Goal: Information Seeking & Learning: Learn about a topic

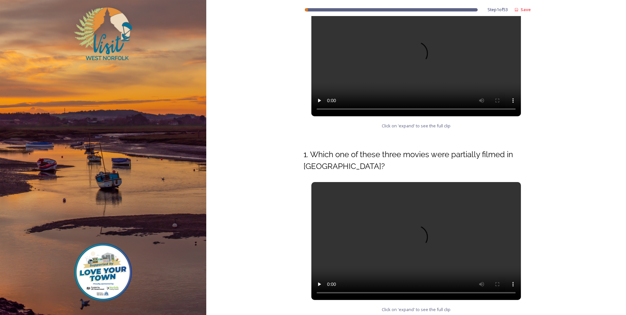
scroll to position [293, 0]
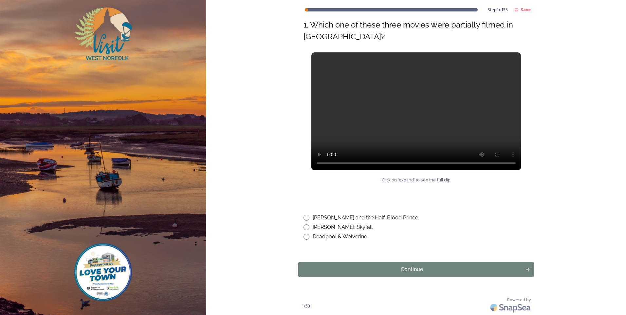
drag, startPoint x: 307, startPoint y: 237, endPoint x: 324, endPoint y: 240, distance: 17.6
click at [306, 237] on input "radio" at bounding box center [306, 237] width 6 height 6
radio input "true"
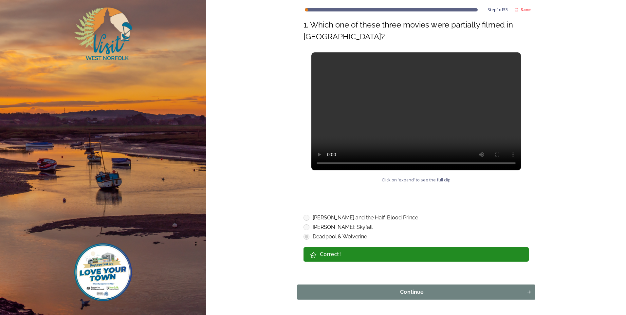
click at [407, 290] on div "Continue" at bounding box center [412, 292] width 222 height 8
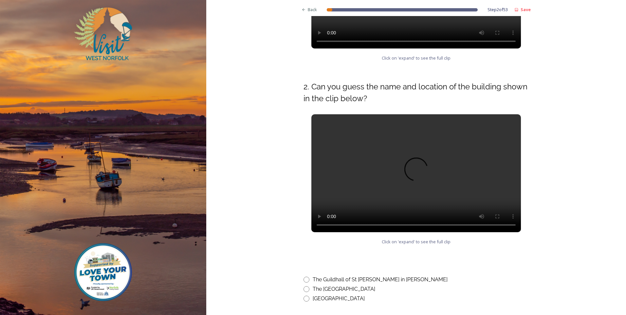
scroll to position [258, 0]
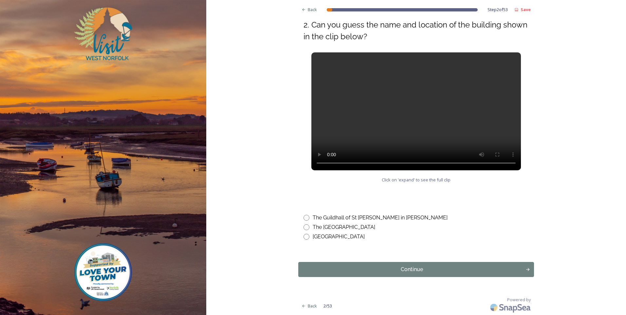
click at [305, 217] on input "radio" at bounding box center [306, 218] width 6 height 6
radio input "true"
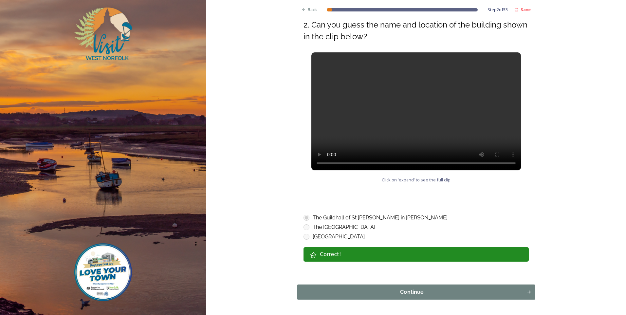
click at [418, 289] on div "Continue" at bounding box center [412, 292] width 222 height 8
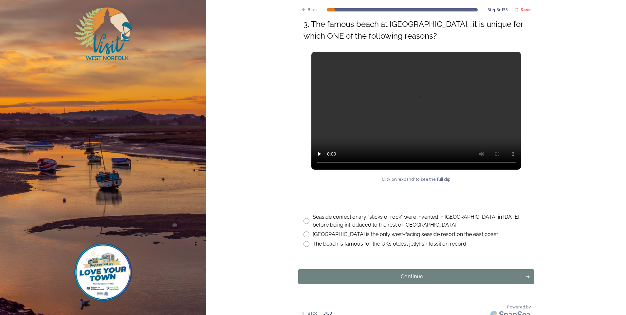
scroll to position [262, 0]
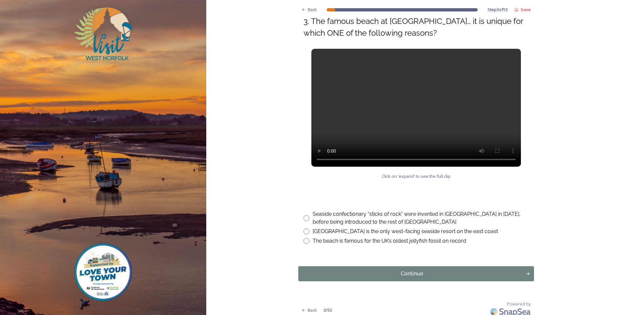
click at [303, 231] on input "radio" at bounding box center [306, 231] width 6 height 6
radio input "true"
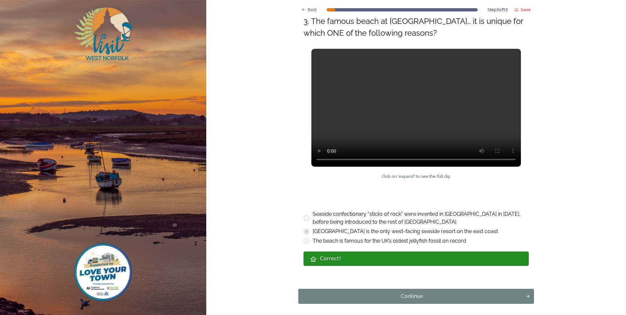
scroll to position [289, 0]
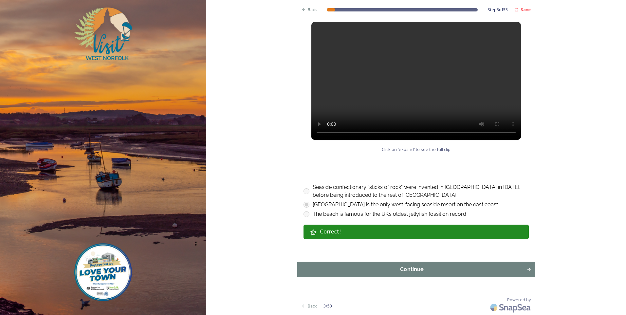
click at [452, 272] on div "Continue" at bounding box center [412, 269] width 222 height 8
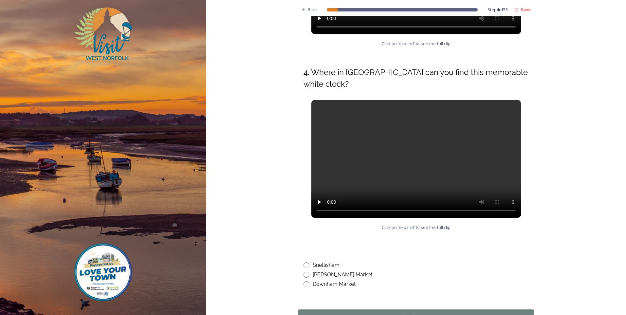
scroll to position [258, 0]
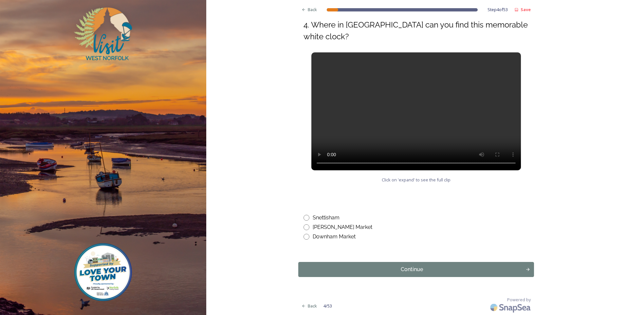
click at [308, 237] on div "Downham Market" at bounding box center [415, 237] width 225 height 8
radio input "true"
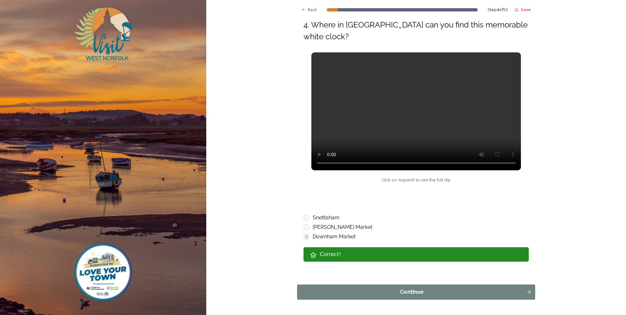
click at [428, 292] on div "Continue" at bounding box center [412, 292] width 222 height 8
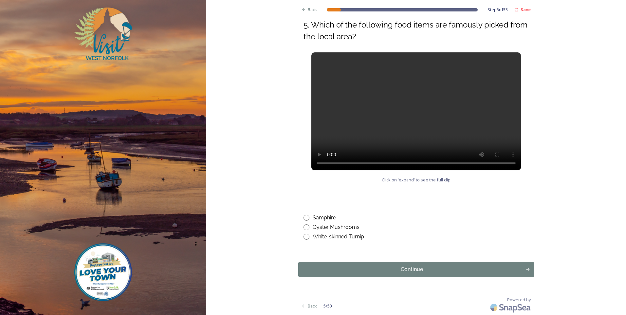
click at [303, 216] on input "radio" at bounding box center [306, 218] width 6 height 6
radio input "true"
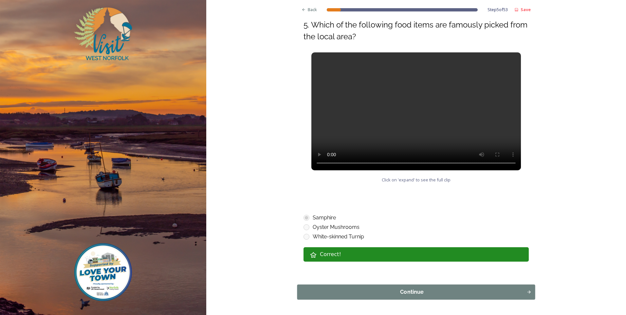
click at [440, 290] on div "Continue" at bounding box center [412, 292] width 222 height 8
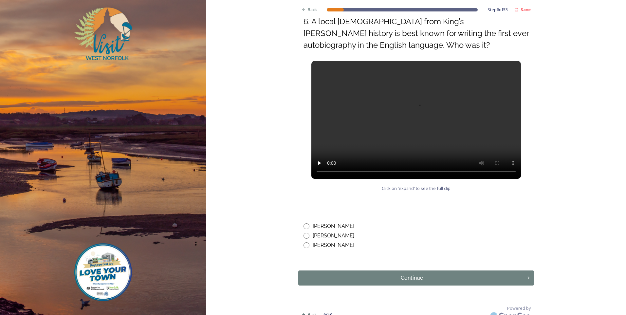
scroll to position [262, 0]
click at [305, 225] on input "radio" at bounding box center [306, 226] width 6 height 6
radio input "true"
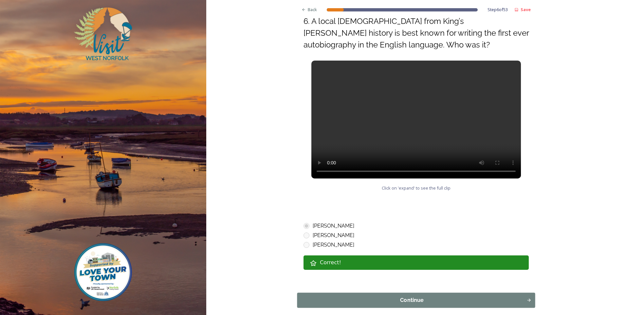
click at [455, 299] on div "Continue" at bounding box center [412, 300] width 222 height 8
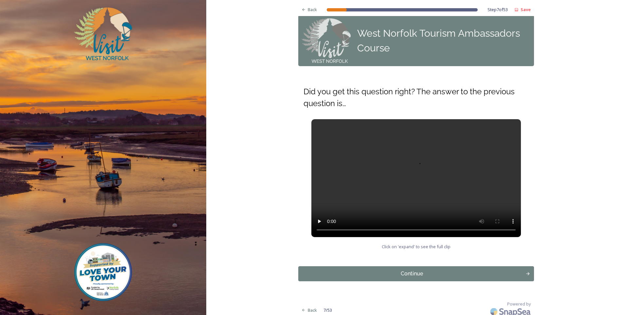
scroll to position [12, 0]
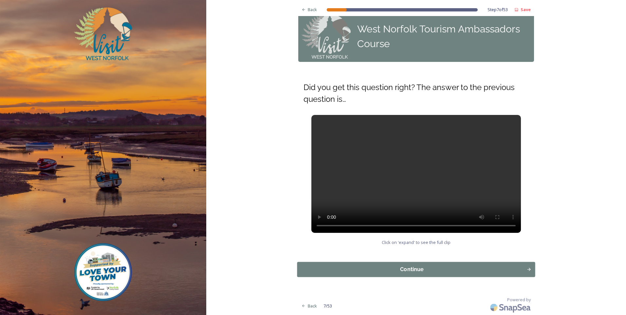
click at [396, 266] on div "Continue" at bounding box center [412, 269] width 222 height 8
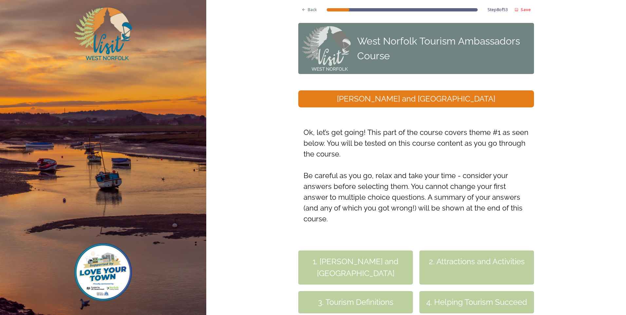
scroll to position [97, 0]
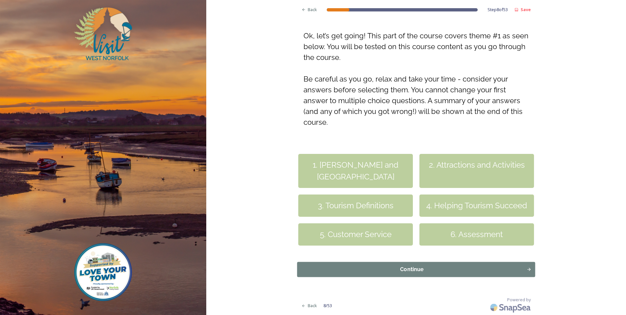
click at [449, 269] on div "Continue" at bounding box center [412, 269] width 222 height 8
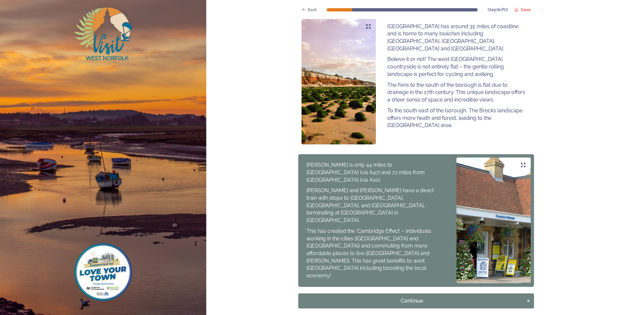
scroll to position [402, 0]
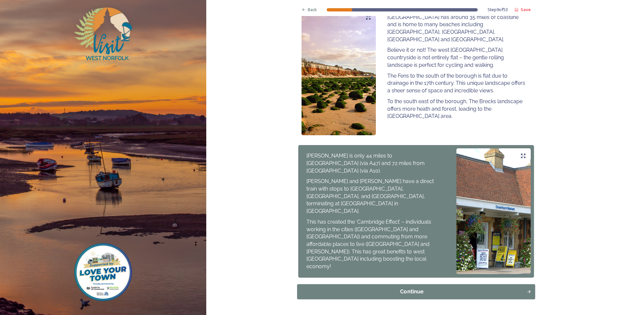
click at [413, 284] on button "Continue" at bounding box center [416, 291] width 238 height 15
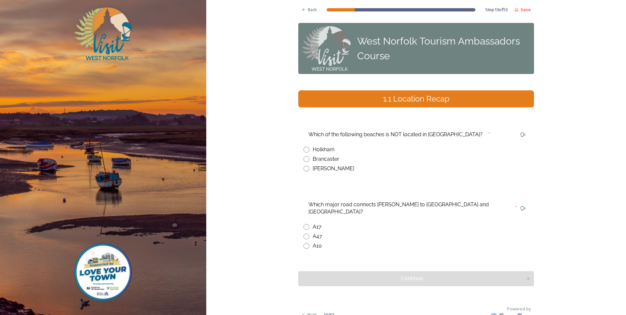
click at [305, 169] on input "radio" at bounding box center [306, 169] width 6 height 6
radio input "true"
click at [304, 243] on input "radio" at bounding box center [306, 246] width 6 height 6
radio input "true"
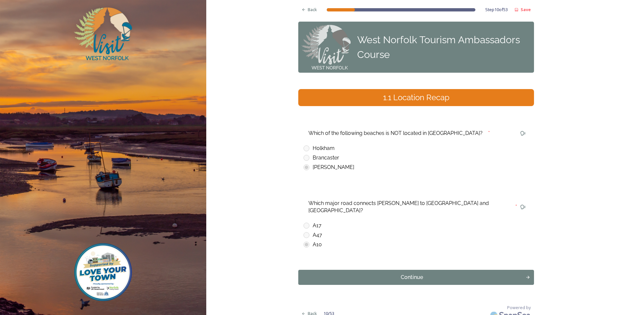
scroll to position [2, 0]
click at [418, 273] on div "Continue" at bounding box center [412, 277] width 222 height 8
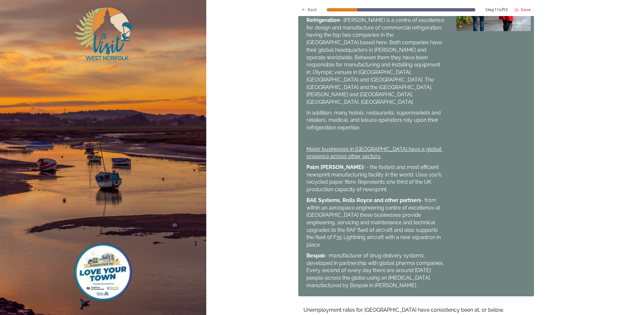
scroll to position [408, 0]
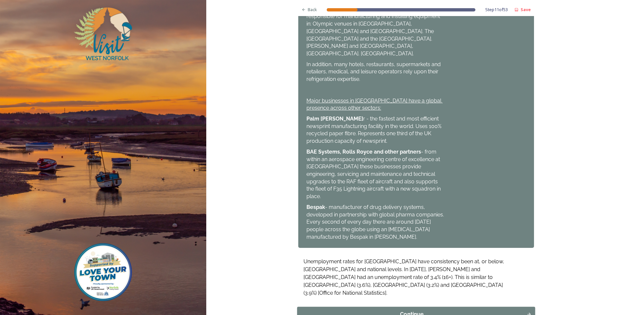
click at [407, 310] on div "Continue" at bounding box center [412, 314] width 222 height 8
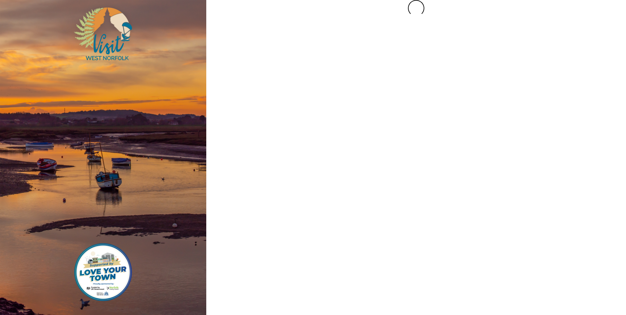
scroll to position [0, 0]
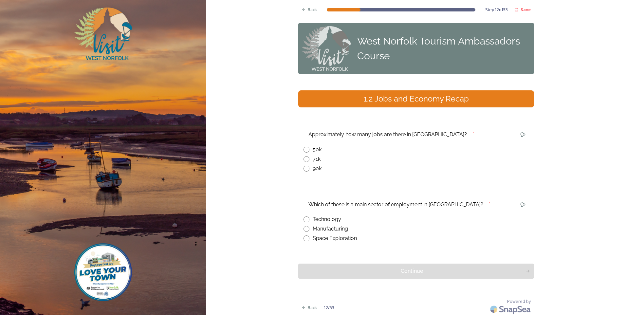
click at [303, 157] on input "radio" at bounding box center [306, 159] width 6 height 6
radio input "true"
click at [305, 229] on input "radio" at bounding box center [306, 229] width 6 height 6
radio input "true"
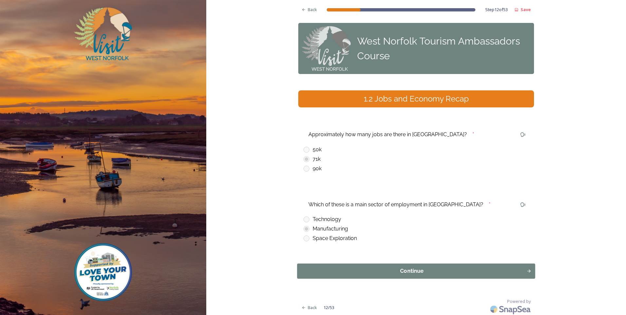
click at [414, 271] on div "Continue" at bounding box center [412, 271] width 222 height 8
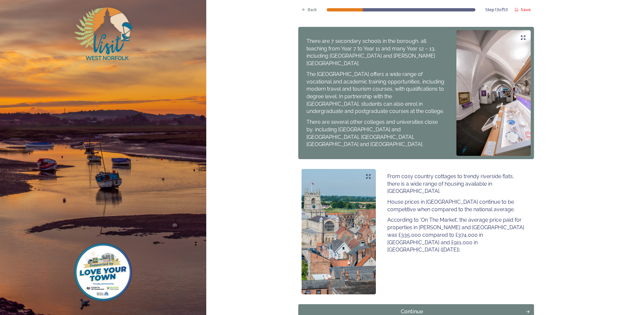
scroll to position [320, 0]
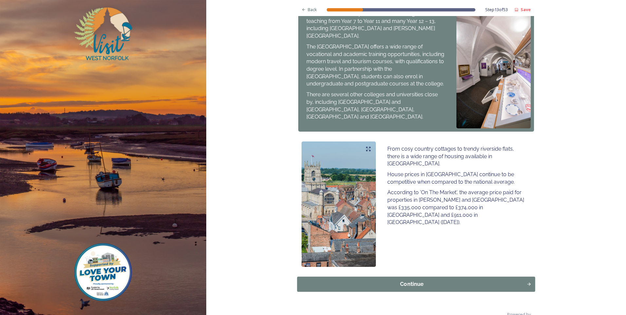
click at [464, 280] on div "Continue" at bounding box center [412, 284] width 222 height 8
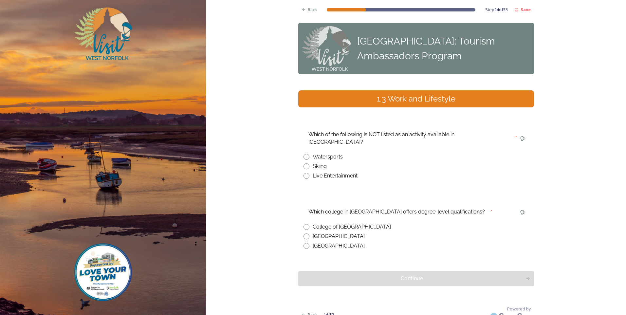
scroll to position [2, 0]
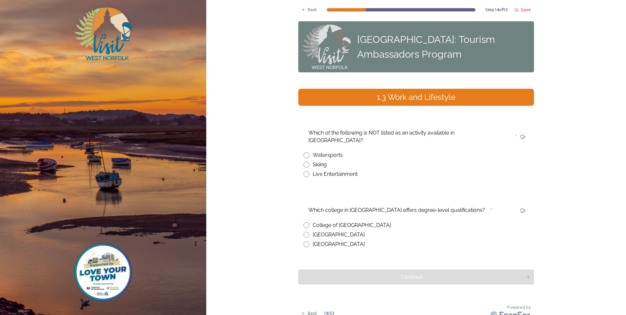
click at [303, 162] on input "radio" at bounding box center [306, 165] width 6 height 6
radio input "true"
click at [304, 222] on input "radio" at bounding box center [306, 225] width 6 height 6
radio input "true"
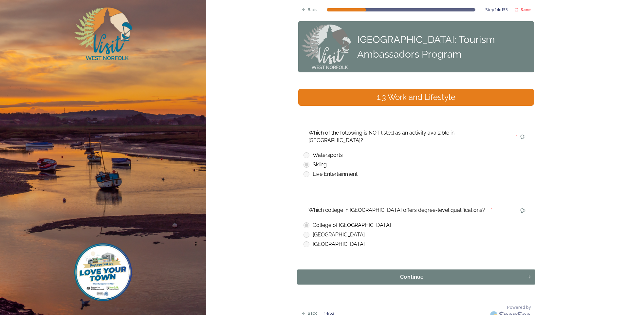
click at [444, 273] on div "Continue" at bounding box center [412, 277] width 222 height 8
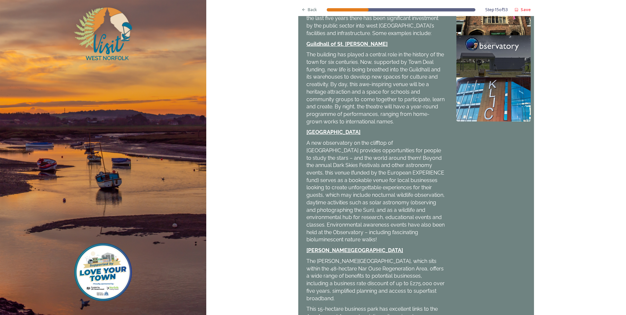
scroll to position [203, 0]
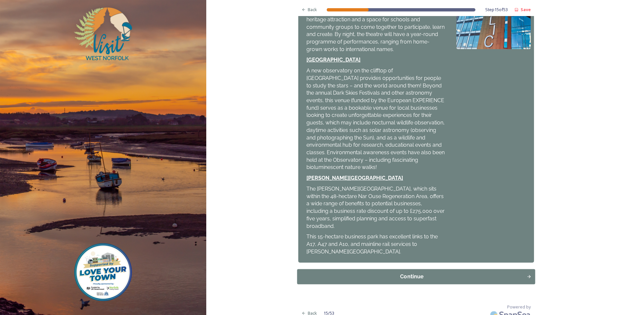
click at [440, 273] on div "Continue" at bounding box center [412, 277] width 222 height 8
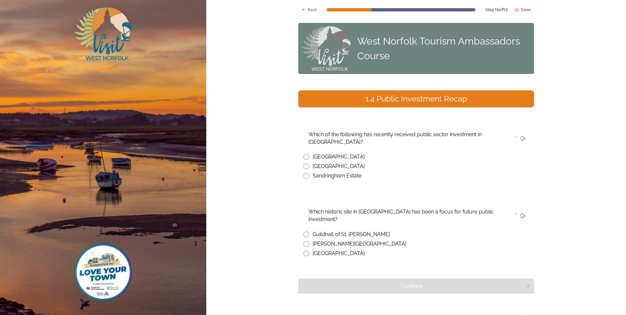
click at [303, 156] on input "radio" at bounding box center [306, 157] width 6 height 6
radio input "true"
click at [303, 231] on input "radio" at bounding box center [306, 234] width 6 height 6
radio input "true"
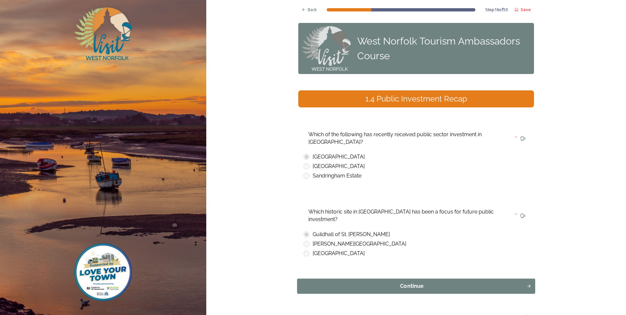
click at [469, 282] on div "Continue" at bounding box center [412, 286] width 222 height 8
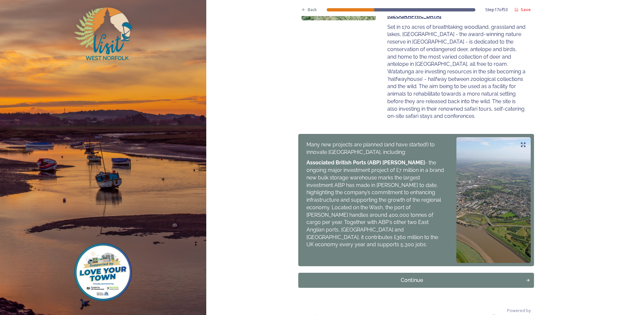
scroll to position [235, 0]
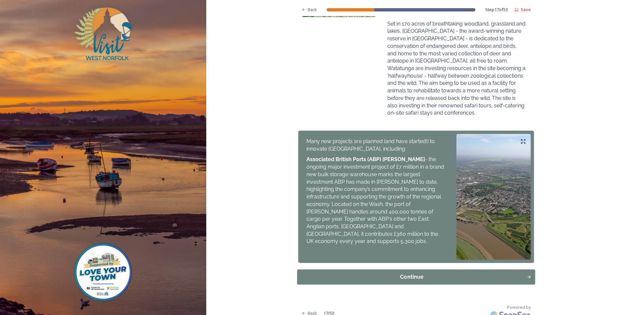
click at [481, 273] on div "Continue" at bounding box center [412, 277] width 222 height 8
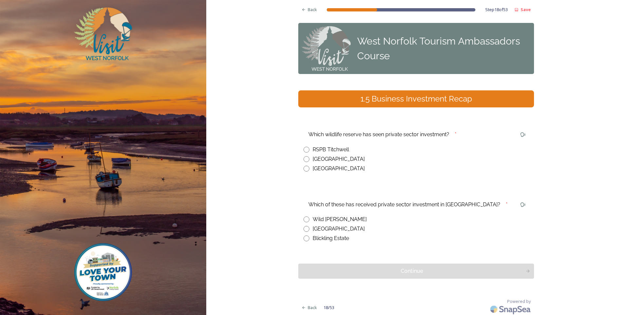
click at [305, 159] on input "radio" at bounding box center [306, 159] width 6 height 6
radio input "true"
click at [303, 219] on input "radio" at bounding box center [306, 219] width 6 height 6
radio input "true"
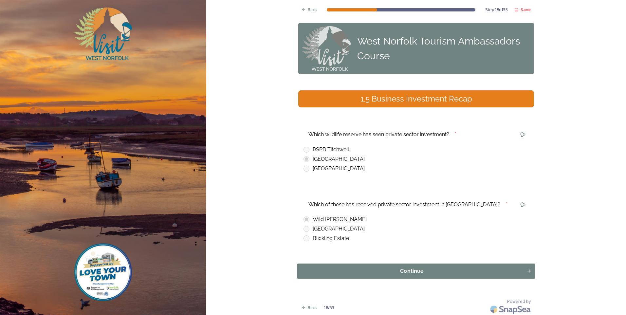
click at [439, 273] on div "Continue" at bounding box center [412, 271] width 222 height 8
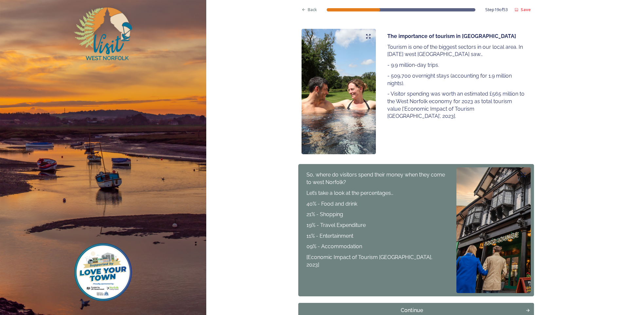
scroll to position [139, 0]
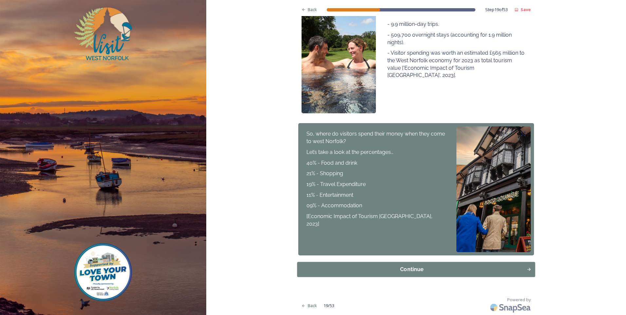
click at [450, 274] on button "Continue" at bounding box center [416, 269] width 238 height 15
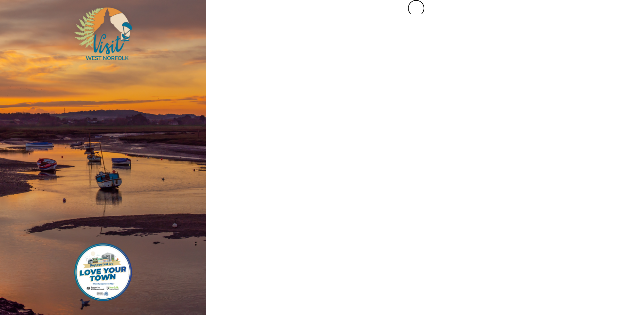
scroll to position [0, 0]
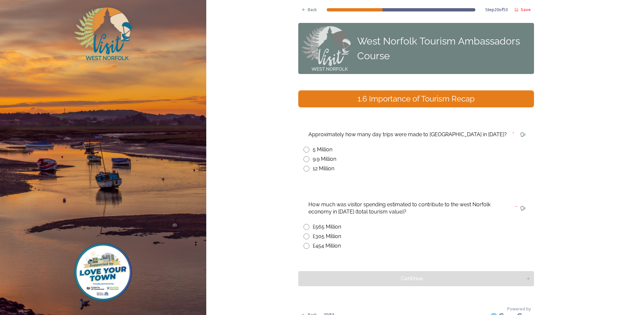
click at [303, 159] on input "radio" at bounding box center [306, 159] width 6 height 6
radio input "true"
click at [303, 227] on input "radio" at bounding box center [306, 227] width 6 height 6
radio input "true"
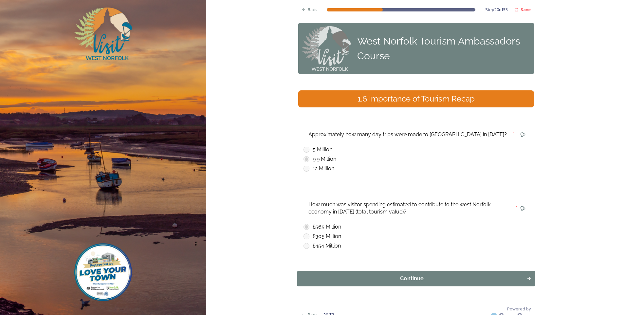
click at [424, 282] on div "Continue" at bounding box center [412, 279] width 222 height 8
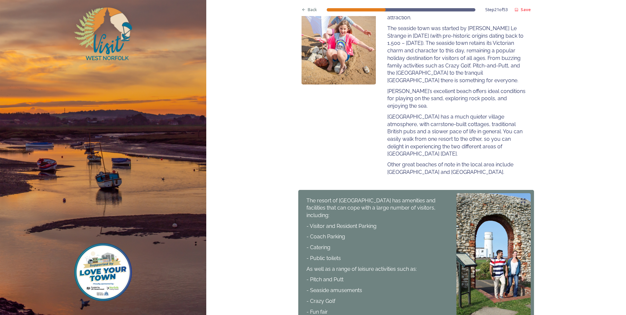
scroll to position [224, 0]
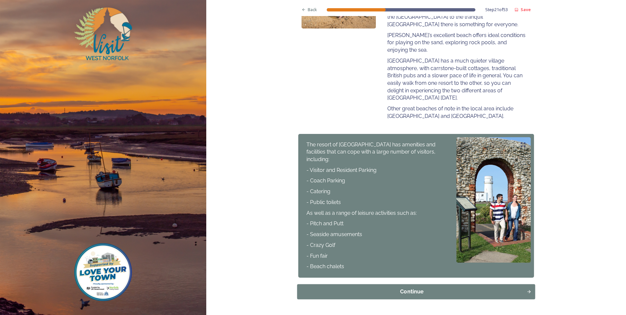
click at [409, 288] on div "Continue" at bounding box center [412, 292] width 222 height 8
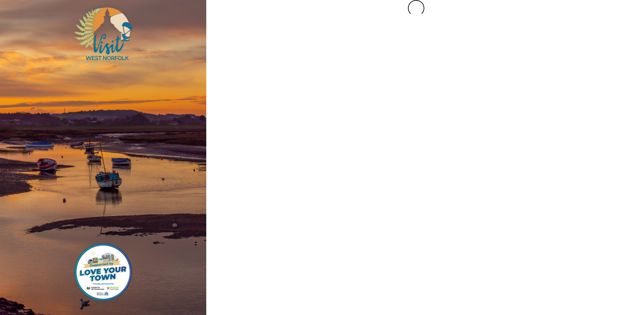
scroll to position [0, 0]
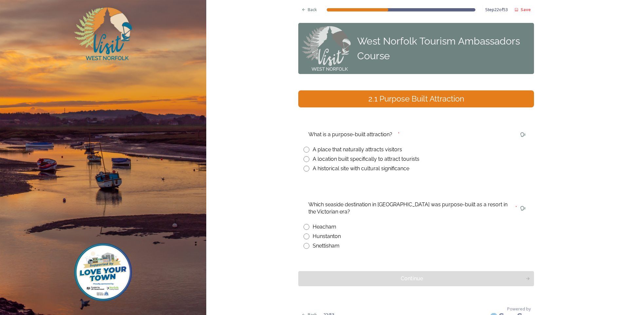
click at [303, 157] on input "radio" at bounding box center [306, 159] width 6 height 6
radio input "true"
click at [304, 236] on input "radio" at bounding box center [306, 236] width 6 height 6
radio input "true"
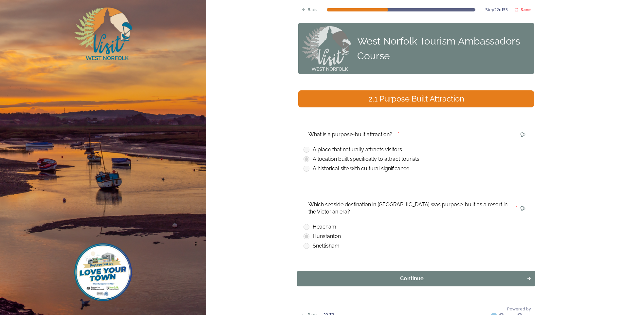
click at [430, 276] on div "Continue" at bounding box center [412, 279] width 222 height 8
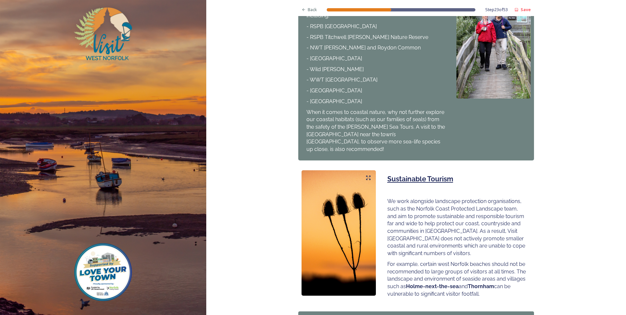
scroll to position [335, 0]
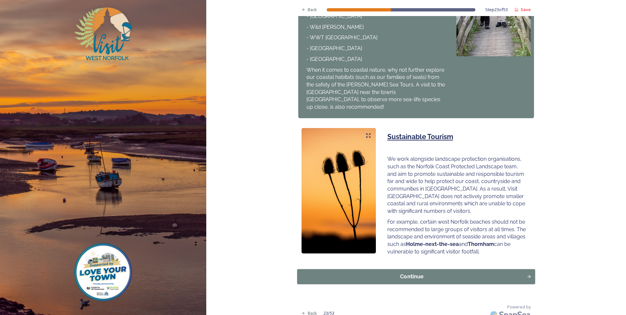
click at [430, 273] on div "Continue" at bounding box center [412, 277] width 222 height 8
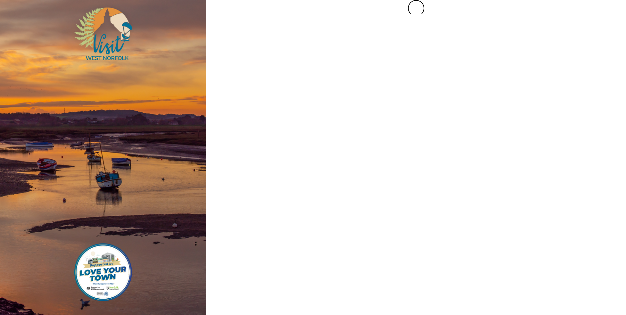
scroll to position [0, 0]
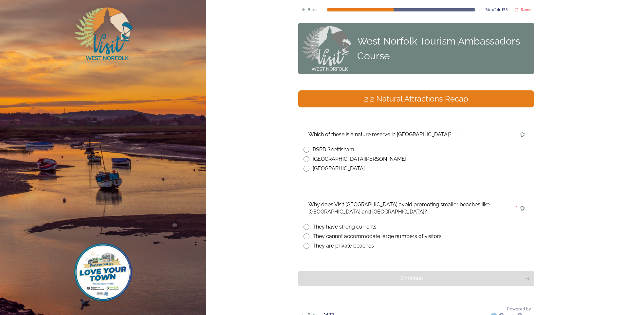
click at [303, 148] on input "radio" at bounding box center [306, 150] width 6 height 6
radio input "true"
click at [303, 236] on input "radio" at bounding box center [306, 236] width 6 height 6
radio input "true"
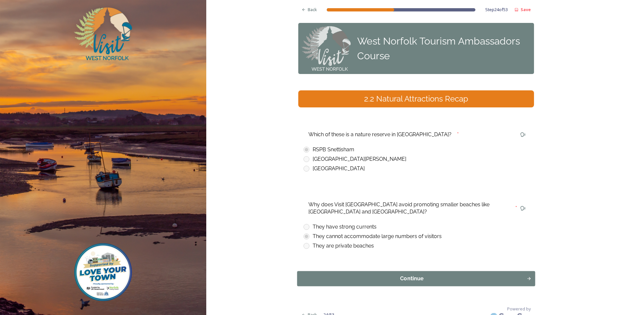
click at [418, 275] on div "Continue" at bounding box center [412, 279] width 222 height 8
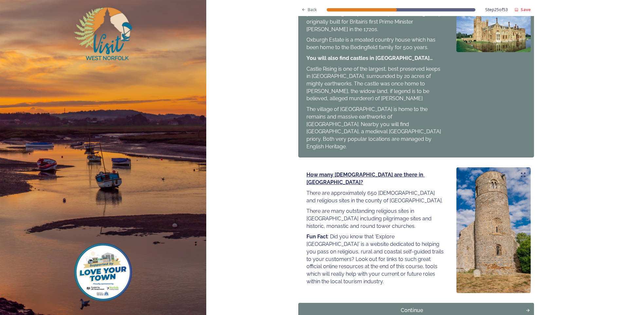
scroll to position [667, 0]
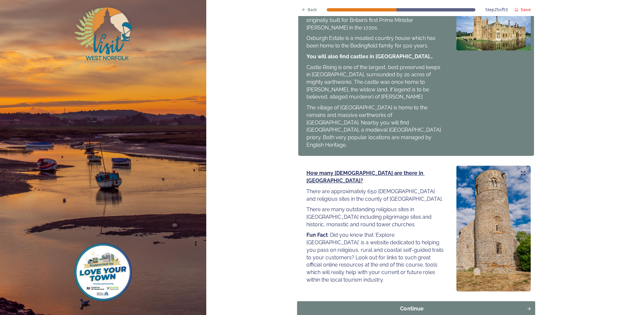
click at [402, 305] on div "Continue" at bounding box center [412, 309] width 222 height 8
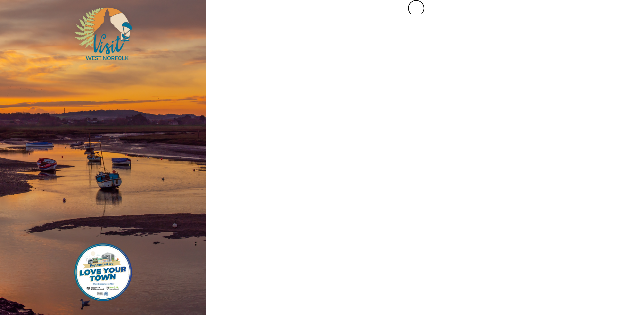
scroll to position [0, 0]
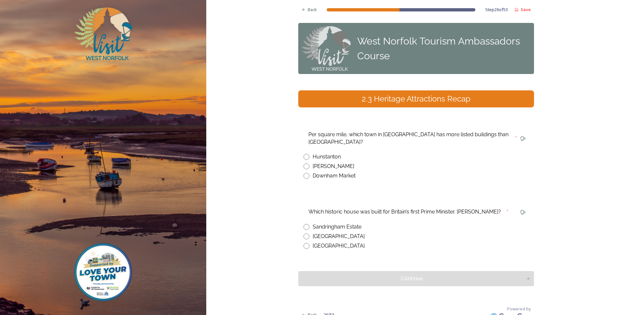
click at [303, 163] on input "radio" at bounding box center [306, 166] width 6 height 6
radio input "true"
click at [306, 243] on input "radio" at bounding box center [306, 246] width 6 height 6
radio input "true"
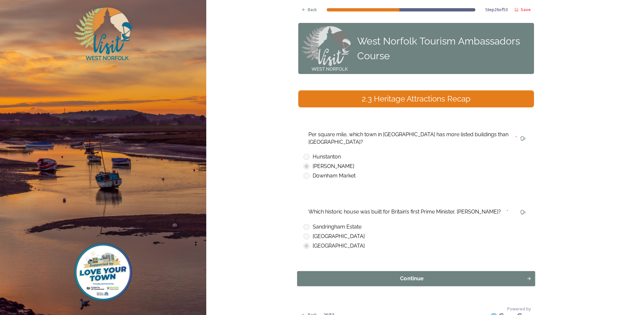
click at [426, 275] on div "Continue" at bounding box center [412, 279] width 222 height 8
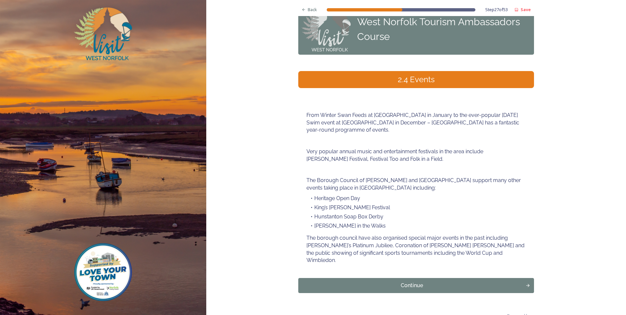
scroll to position [28, 0]
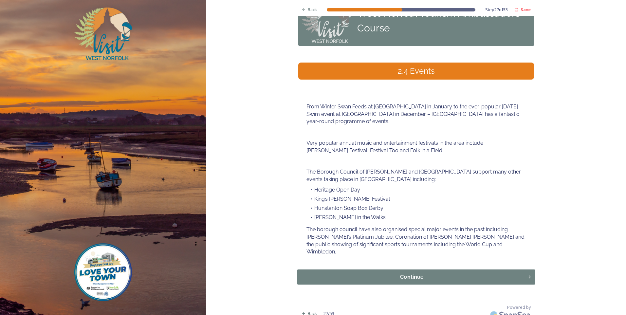
click at [394, 273] on div "Continue" at bounding box center [412, 277] width 222 height 8
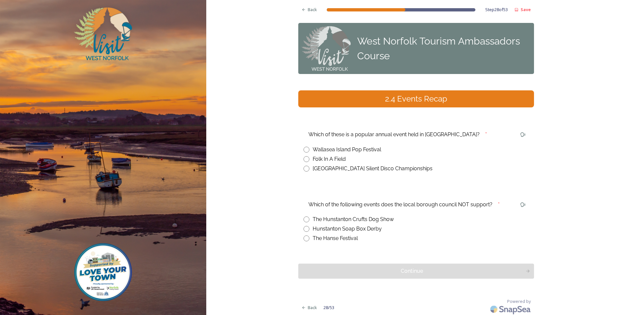
click at [303, 159] on input "radio" at bounding box center [306, 159] width 6 height 6
radio input "true"
click at [303, 218] on input "radio" at bounding box center [306, 219] width 6 height 6
radio input "true"
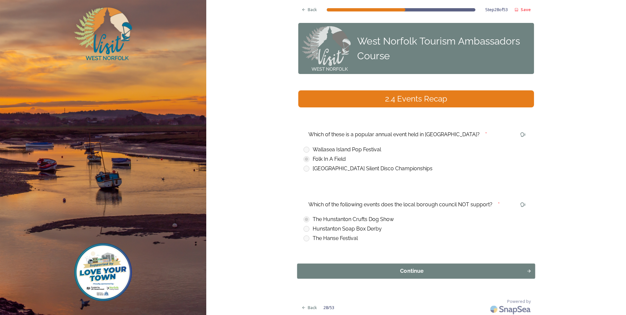
click at [438, 271] on div "Continue" at bounding box center [412, 271] width 222 height 8
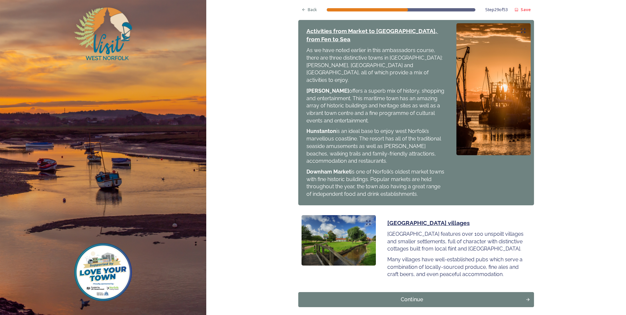
scroll to position [636, 0]
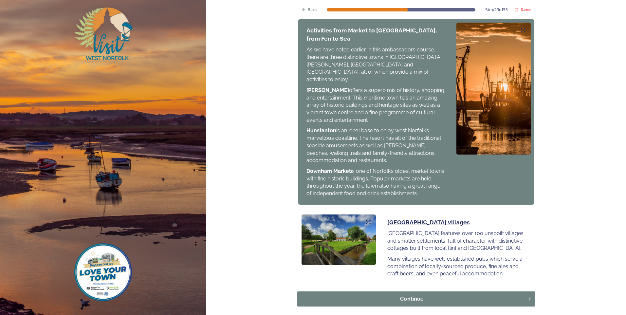
click at [464, 295] on div "Continue" at bounding box center [412, 299] width 222 height 8
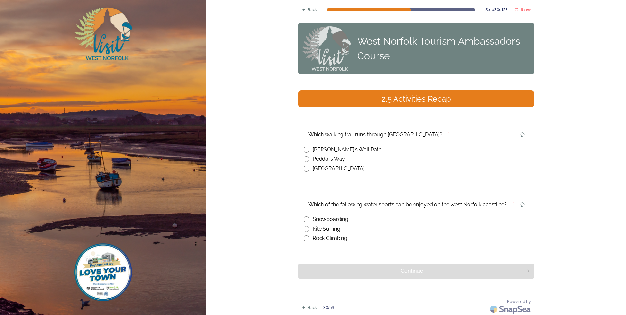
click at [305, 160] on input "radio" at bounding box center [306, 159] width 6 height 6
radio input "true"
drag, startPoint x: 302, startPoint y: 229, endPoint x: 321, endPoint y: 228, distance: 19.6
click at [303, 229] on input "radio" at bounding box center [306, 229] width 6 height 6
radio input "true"
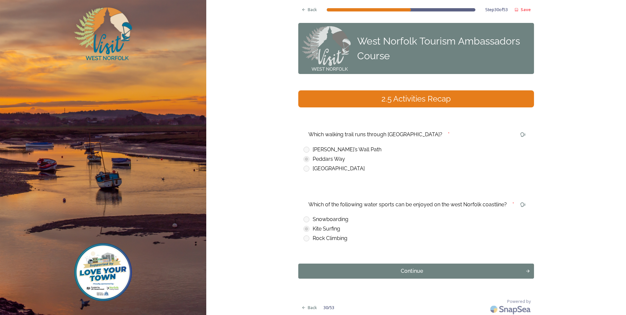
click at [408, 268] on div "Continue" at bounding box center [412, 271] width 220 height 8
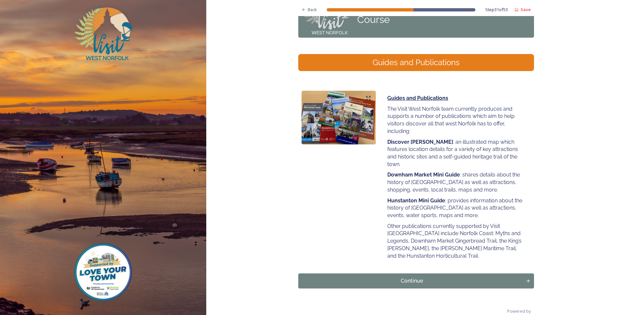
scroll to position [41, 0]
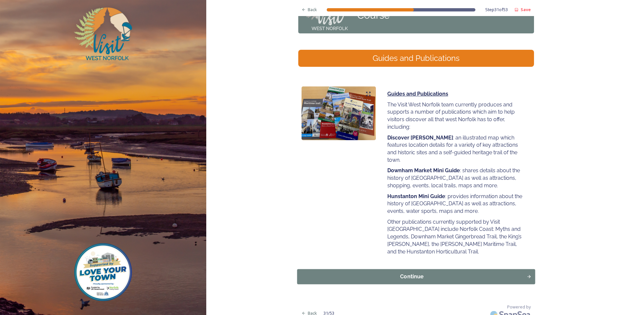
click at [477, 273] on div "Continue" at bounding box center [412, 277] width 222 height 8
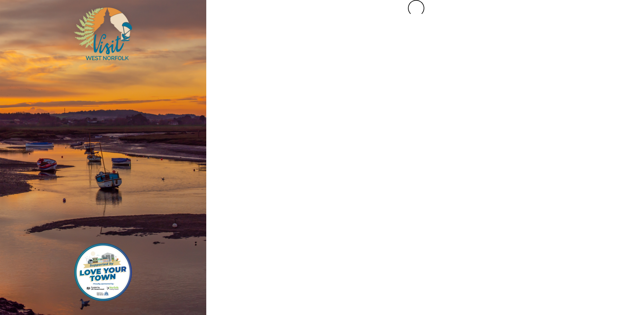
scroll to position [0, 0]
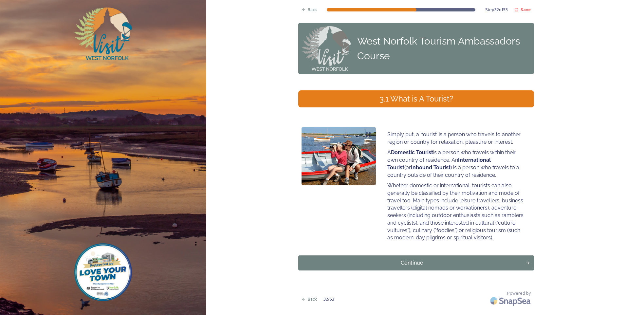
click at [488, 260] on div "Continue" at bounding box center [412, 263] width 220 height 8
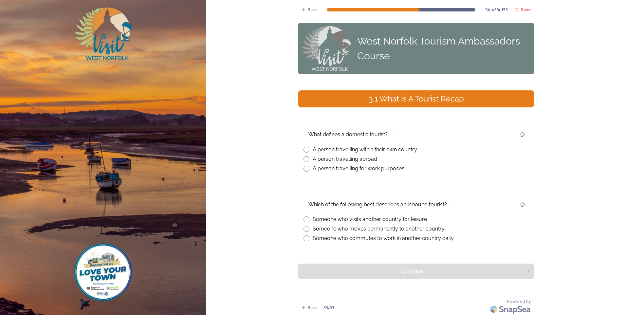
click at [304, 149] on input "radio" at bounding box center [306, 150] width 6 height 6
radio input "true"
click at [303, 218] on input "radio" at bounding box center [306, 219] width 6 height 6
radio input "true"
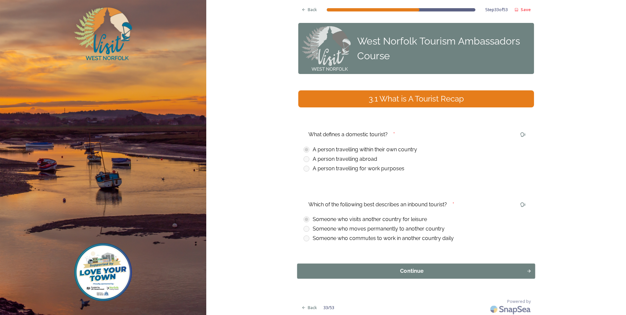
click at [424, 269] on div "Continue" at bounding box center [412, 271] width 222 height 8
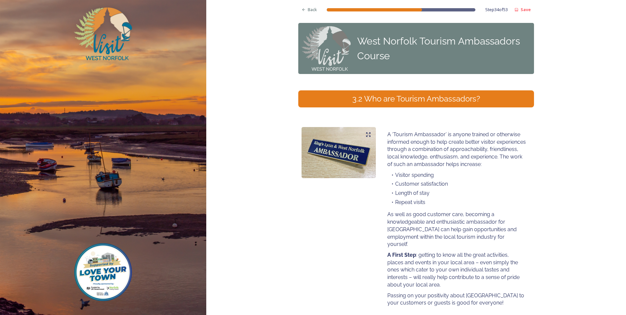
scroll to position [59, 0]
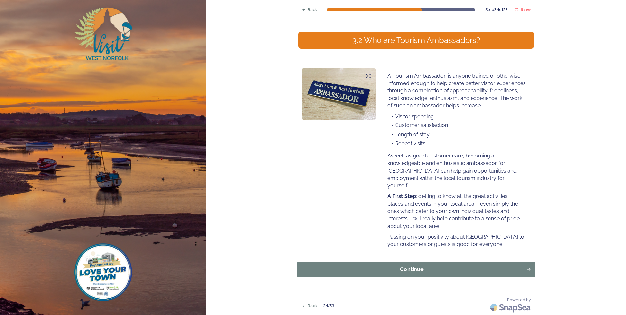
click at [475, 271] on div "Continue" at bounding box center [412, 269] width 222 height 8
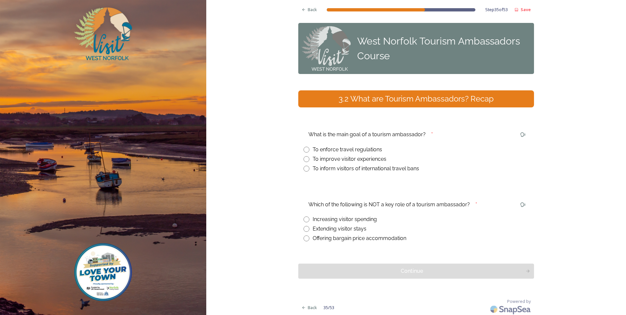
click at [304, 160] on input "radio" at bounding box center [306, 159] width 6 height 6
radio input "true"
click at [305, 238] on input "radio" at bounding box center [306, 238] width 6 height 6
radio input "true"
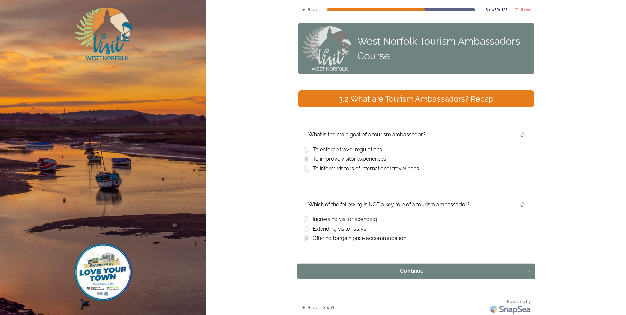
click at [456, 274] on div "Continue" at bounding box center [412, 271] width 222 height 8
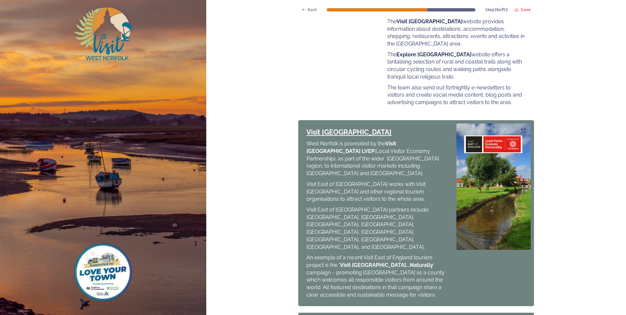
scroll to position [242, 0]
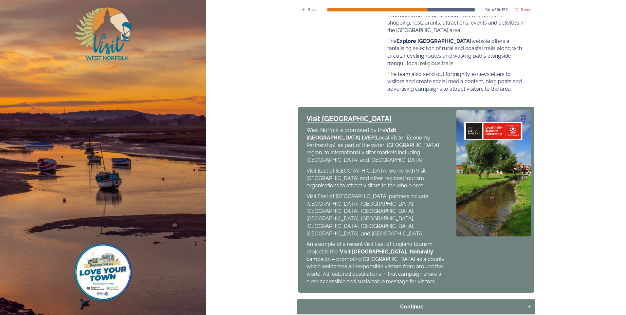
click at [413, 302] on div "Continue" at bounding box center [412, 306] width 222 height 8
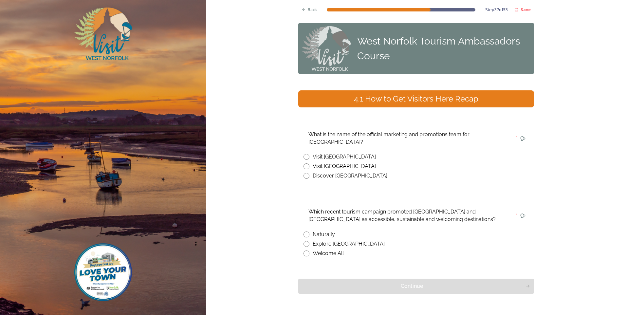
click at [305, 163] on input "radio" at bounding box center [306, 166] width 6 height 6
radio input "true"
click at [304, 231] on input "radio" at bounding box center [306, 234] width 6 height 6
radio input "true"
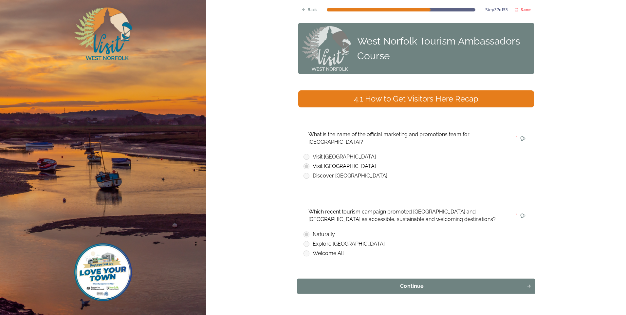
click at [460, 282] on div "Continue" at bounding box center [412, 286] width 222 height 8
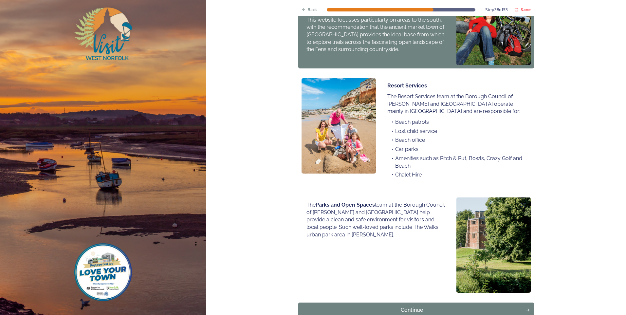
scroll to position [398, 0]
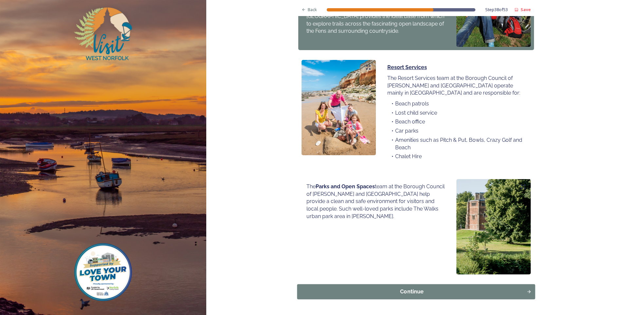
click at [395, 288] on div "Continue" at bounding box center [412, 292] width 222 height 8
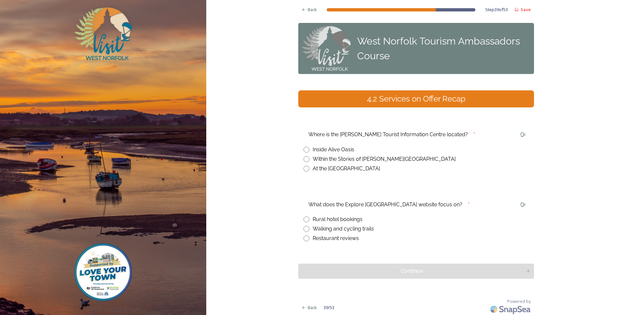
click at [305, 159] on input "radio" at bounding box center [306, 159] width 6 height 6
radio input "true"
click at [304, 228] on input "radio" at bounding box center [306, 229] width 6 height 6
radio input "true"
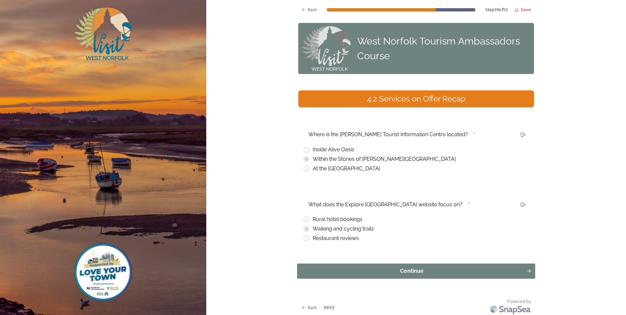
click at [455, 274] on div "Continue" at bounding box center [412, 271] width 222 height 8
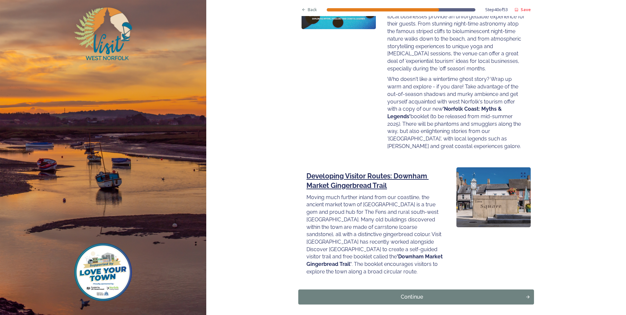
scroll to position [831, 0]
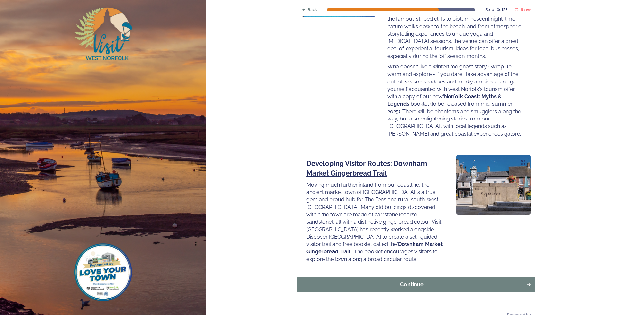
click at [397, 280] on div "Continue" at bounding box center [412, 284] width 222 height 8
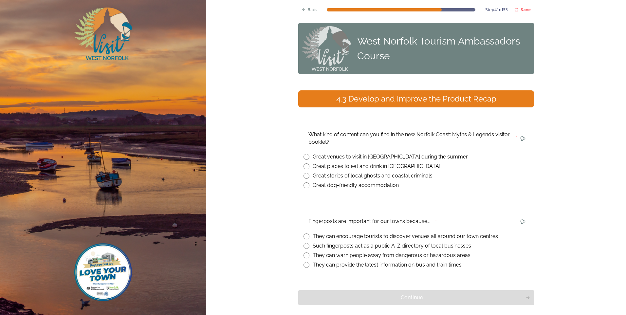
click at [304, 177] on input "radio" at bounding box center [306, 176] width 6 height 6
radio input "true"
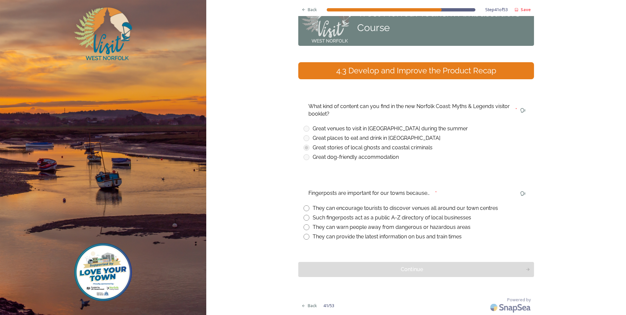
click at [303, 209] on input "radio" at bounding box center [306, 208] width 6 height 6
radio input "true"
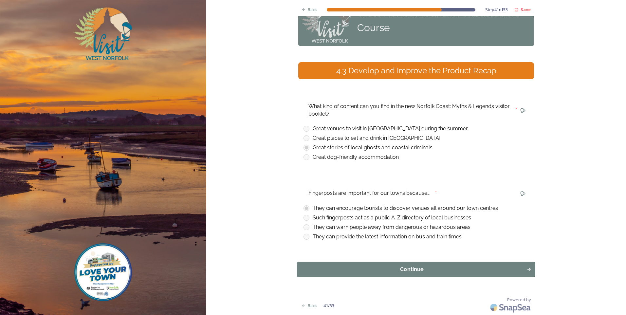
click at [493, 272] on div "Continue" at bounding box center [412, 269] width 222 height 8
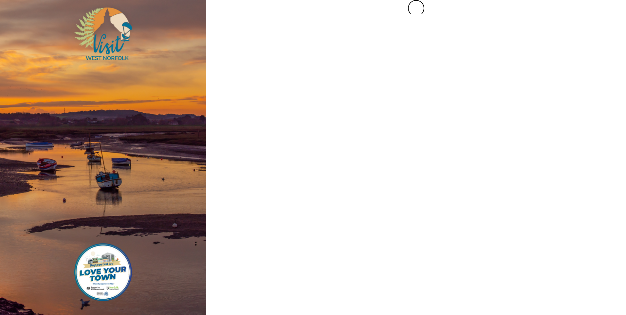
scroll to position [0, 0]
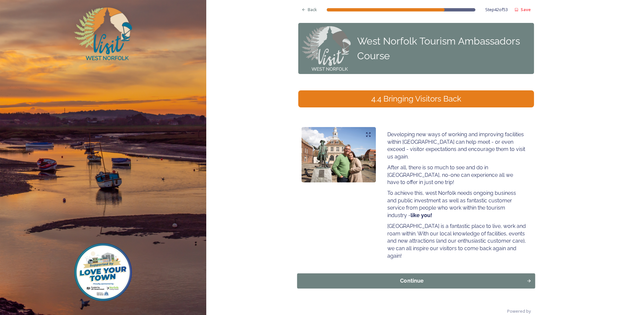
click at [421, 277] on div "Continue" at bounding box center [412, 281] width 222 height 8
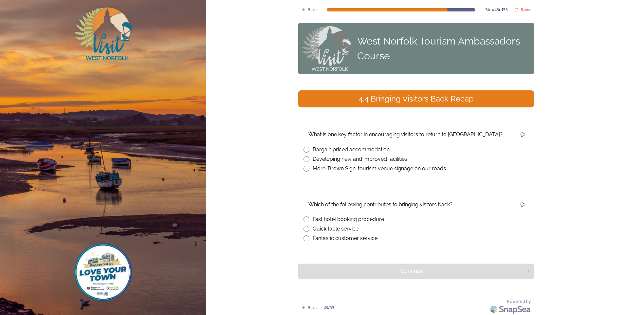
click at [304, 161] on input "radio" at bounding box center [306, 159] width 6 height 6
radio input "true"
click at [306, 237] on input "radio" at bounding box center [306, 238] width 6 height 6
radio input "true"
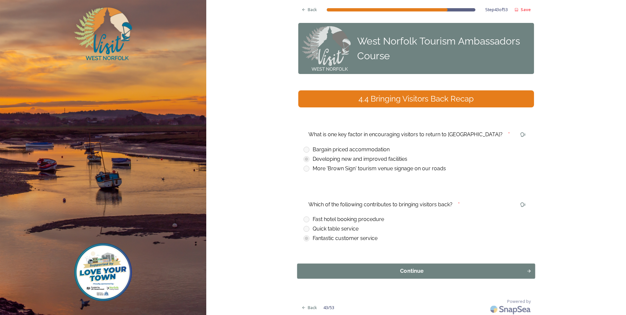
click at [467, 268] on div "Continue" at bounding box center [412, 271] width 222 height 8
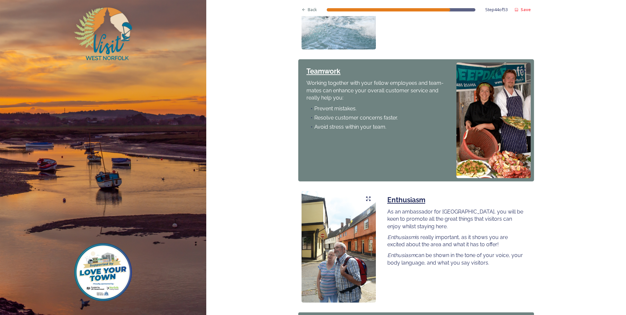
scroll to position [493, 0]
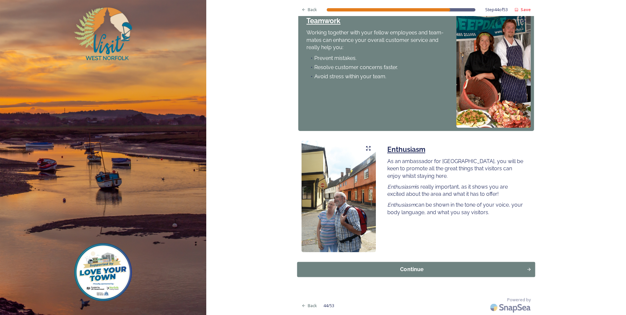
click at [419, 268] on div "Continue" at bounding box center [412, 269] width 222 height 8
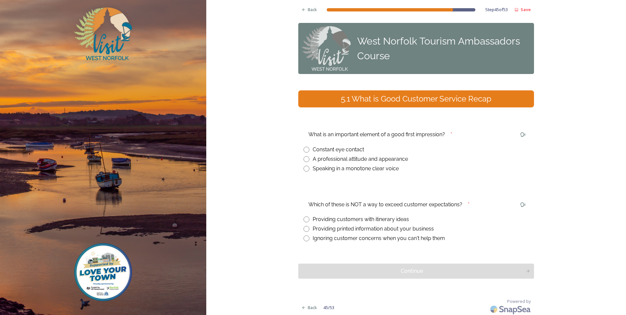
click at [303, 160] on input "radio" at bounding box center [306, 159] width 6 height 6
radio input "true"
click at [306, 239] on input "radio" at bounding box center [306, 238] width 6 height 6
radio input "true"
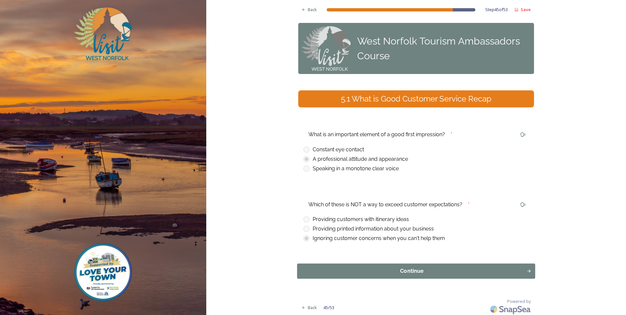
click at [445, 272] on div "Continue" at bounding box center [412, 271] width 222 height 8
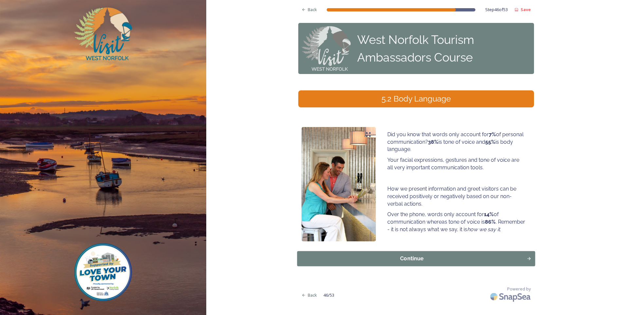
click at [447, 261] on div "Continue" at bounding box center [412, 259] width 222 height 8
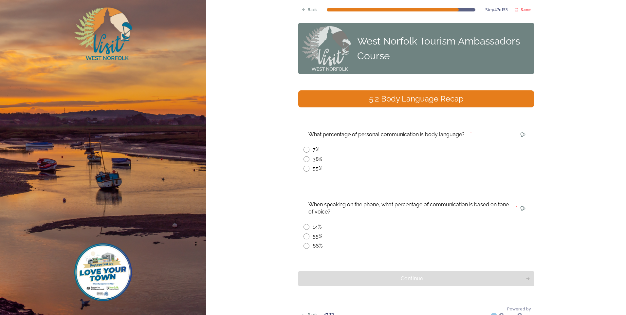
drag, startPoint x: 304, startPoint y: 247, endPoint x: 307, endPoint y: 244, distance: 3.9
click at [305, 247] on input "radio" at bounding box center [306, 246] width 6 height 6
radio input "true"
click at [304, 169] on input "radio" at bounding box center [306, 169] width 6 height 6
radio input "true"
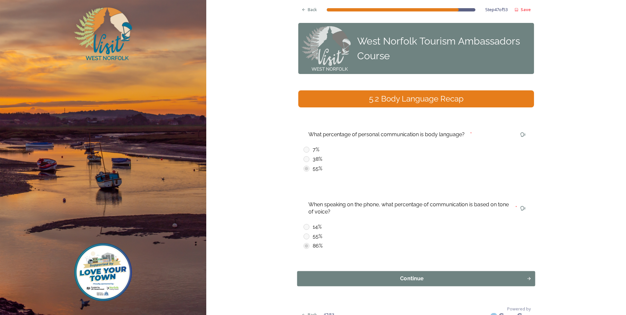
click at [432, 281] on div "Continue" at bounding box center [412, 279] width 222 height 8
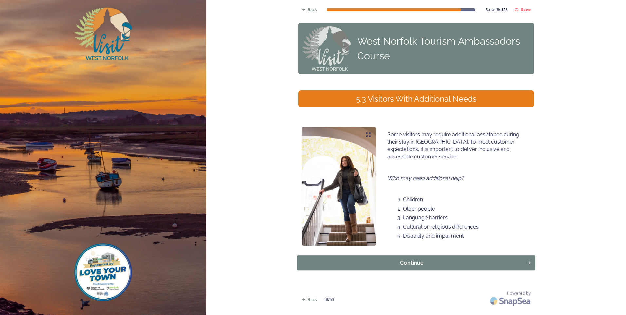
click at [489, 261] on div "Continue" at bounding box center [412, 263] width 222 height 8
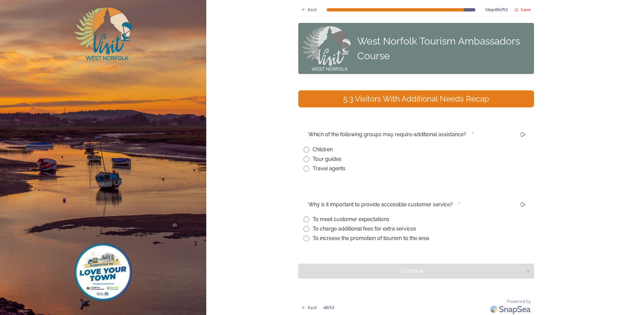
click at [303, 151] on input "radio" at bounding box center [306, 150] width 6 height 6
radio input "true"
click at [303, 218] on input "radio" at bounding box center [306, 219] width 6 height 6
radio input "true"
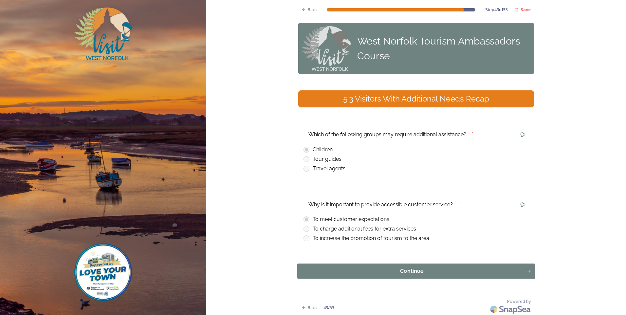
click at [428, 267] on div "Continue" at bounding box center [412, 271] width 222 height 8
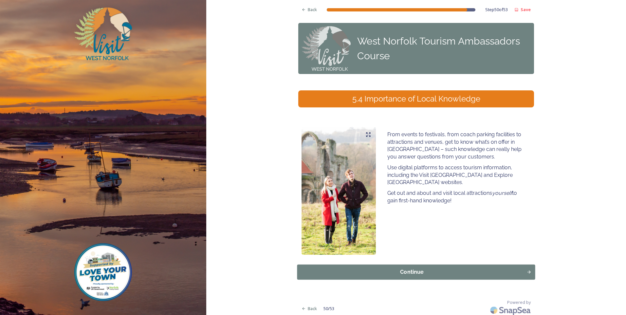
click at [463, 274] on div "Continue" at bounding box center [412, 272] width 222 height 8
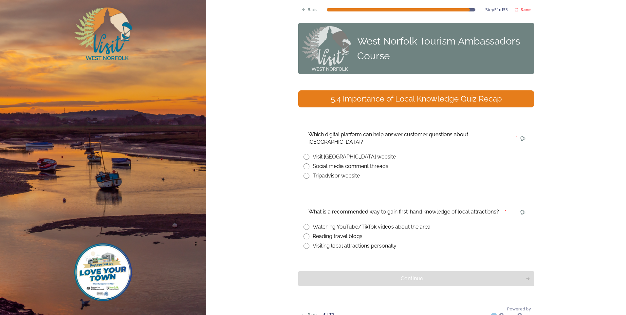
click at [304, 154] on input "radio" at bounding box center [306, 157] width 6 height 6
radio input "true"
click at [306, 243] on input "radio" at bounding box center [306, 246] width 6 height 6
radio input "true"
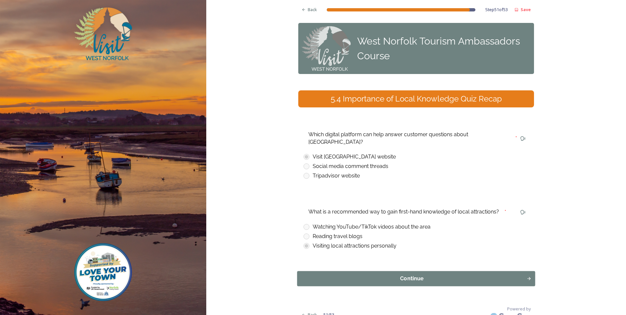
click at [458, 276] on button "Continue" at bounding box center [416, 278] width 238 height 15
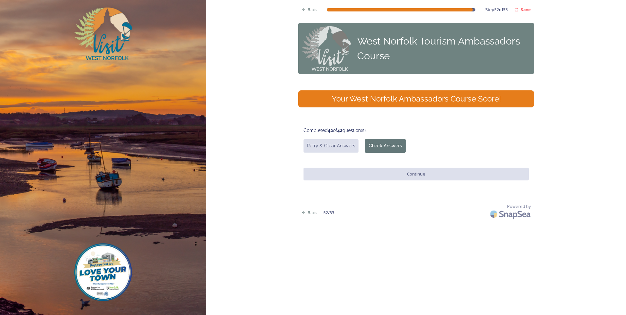
click at [389, 146] on button "Check Answers" at bounding box center [385, 146] width 41 height 14
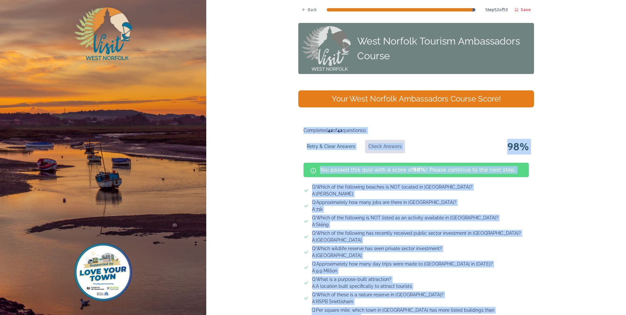
drag, startPoint x: 532, startPoint y: 269, endPoint x: 300, endPoint y: 126, distance: 273.1
copy div "Completed 42 of 42 question(s). Retry & Clear Answers Check Answers 98 % You pa…"
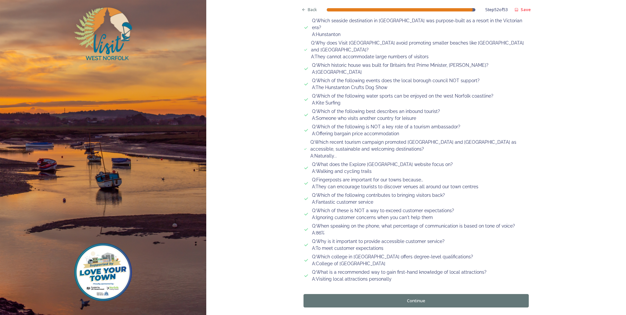
scroll to position [612, 0]
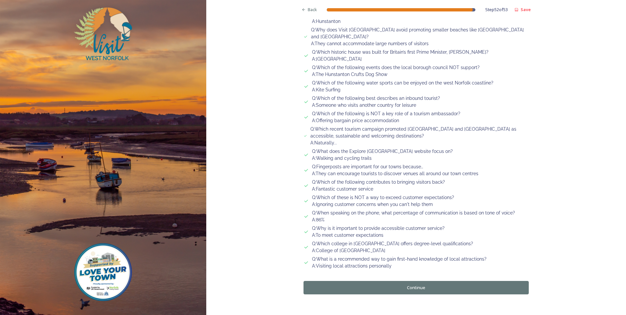
click at [426, 281] on button "Continue" at bounding box center [415, 287] width 225 height 13
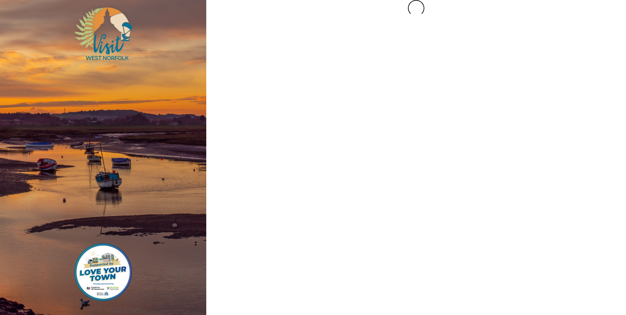
scroll to position [0, 0]
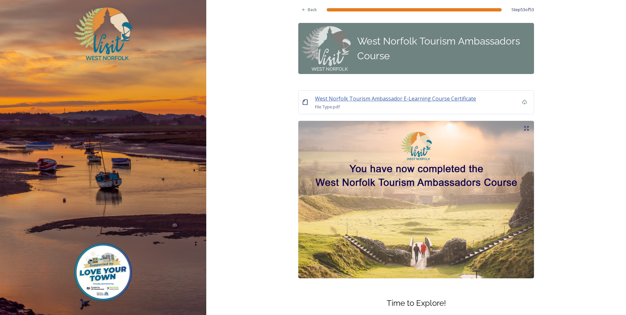
click at [379, 98] on span "West Norfolk Tourism Ambassador E-Learning Course Certificate" at bounding box center [395, 98] width 161 height 7
